Goal: Transaction & Acquisition: Book appointment/travel/reservation

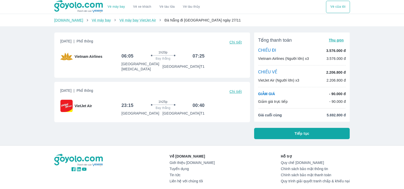
click at [235, 89] on span "Chi tiết" at bounding box center [236, 91] width 12 height 4
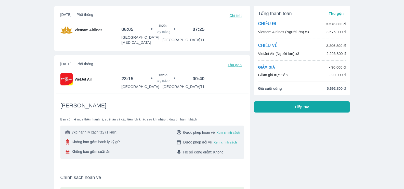
scroll to position [51, 0]
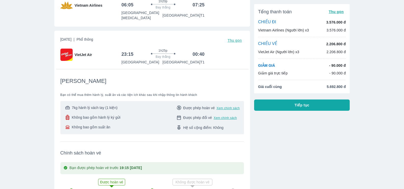
click at [97, 115] on span "Không bao gồm hành lý ký gửi" at bounding box center [96, 117] width 49 height 5
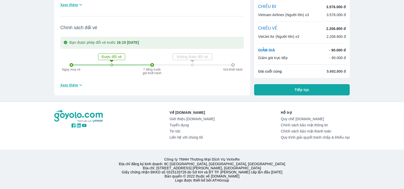
scroll to position [259, 0]
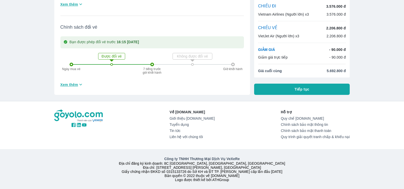
click at [78, 82] on span "Xem thêm" at bounding box center [69, 84] width 18 height 5
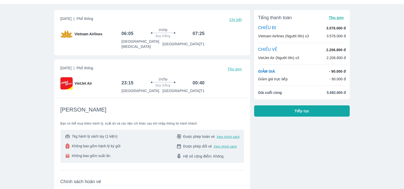
scroll to position [0, 0]
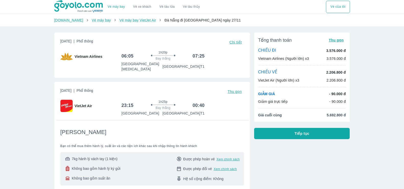
drag, startPoint x: 152, startPoint y: 99, endPoint x: 206, endPoint y: 96, distance: 53.7
click at [153, 99] on div "1h25p Bay thẳng" at bounding box center [162, 104] width 55 height 11
click at [235, 89] on span "Thu gọn" at bounding box center [235, 91] width 14 height 4
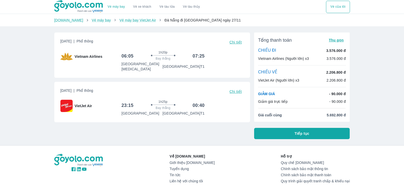
click at [79, 89] on span "[DATE] | Phổ thông" at bounding box center [76, 91] width 33 height 7
click at [93, 88] on span "Phổ thông" at bounding box center [85, 90] width 17 height 4
